Goal: Task Accomplishment & Management: Manage account settings

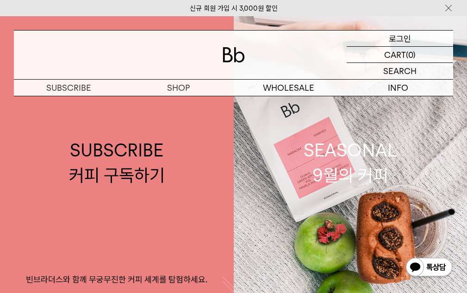
click at [400, 39] on p "로그인" at bounding box center [400, 39] width 22 height 16
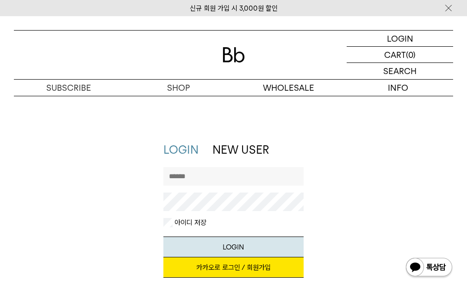
click at [218, 270] on link "카카오로 로그인 / 회원가입" at bounding box center [233, 267] width 140 height 20
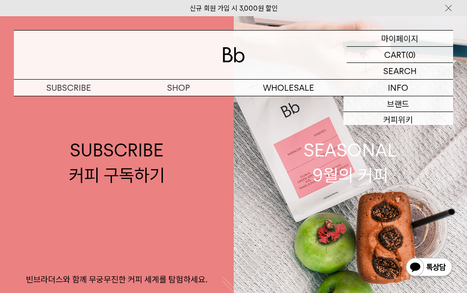
click at [405, 33] on p "마이페이지" at bounding box center [400, 39] width 37 height 16
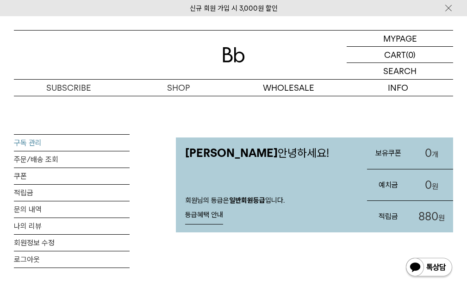
click at [34, 142] on link "구독 관리" at bounding box center [72, 143] width 116 height 16
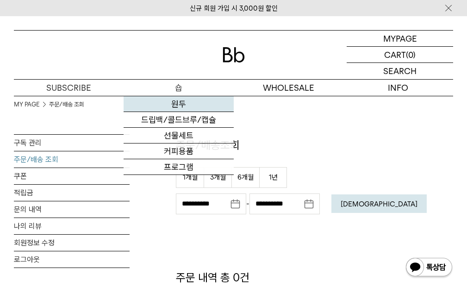
click at [186, 104] on link "원두" at bounding box center [179, 104] width 110 height 16
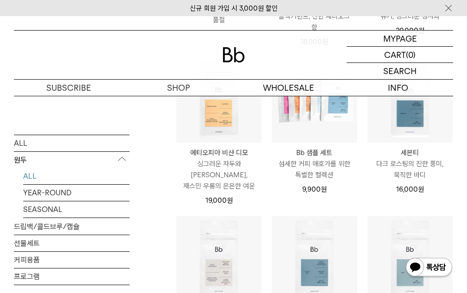
scroll to position [471, 0]
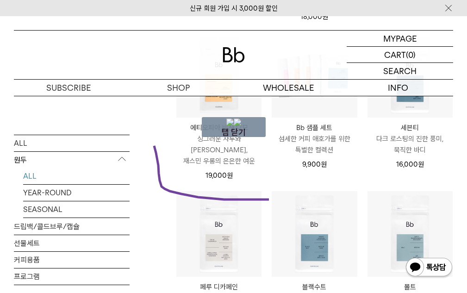
drag, startPoint x: 153, startPoint y: 139, endPoint x: 275, endPoint y: 200, distance: 136.5
